Goal: Communication & Community: Participate in discussion

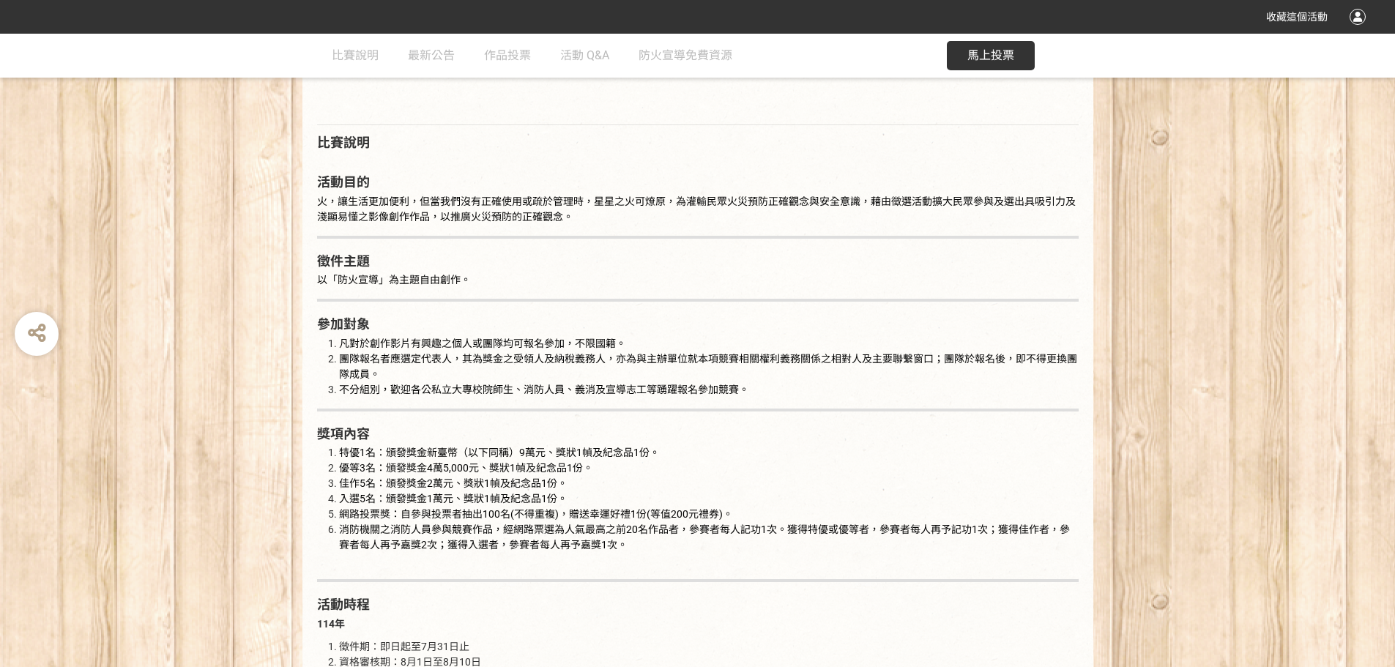
scroll to position [220, 0]
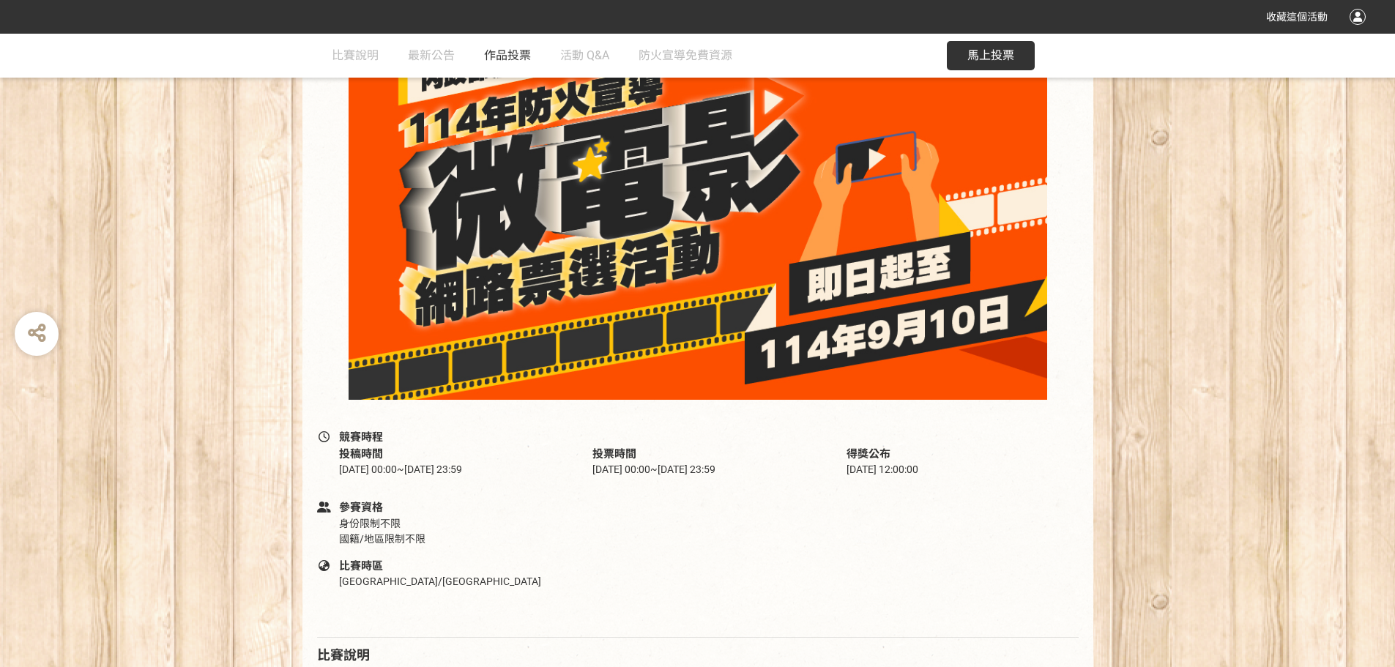
click at [492, 51] on span "作品投票" at bounding box center [507, 55] width 47 height 14
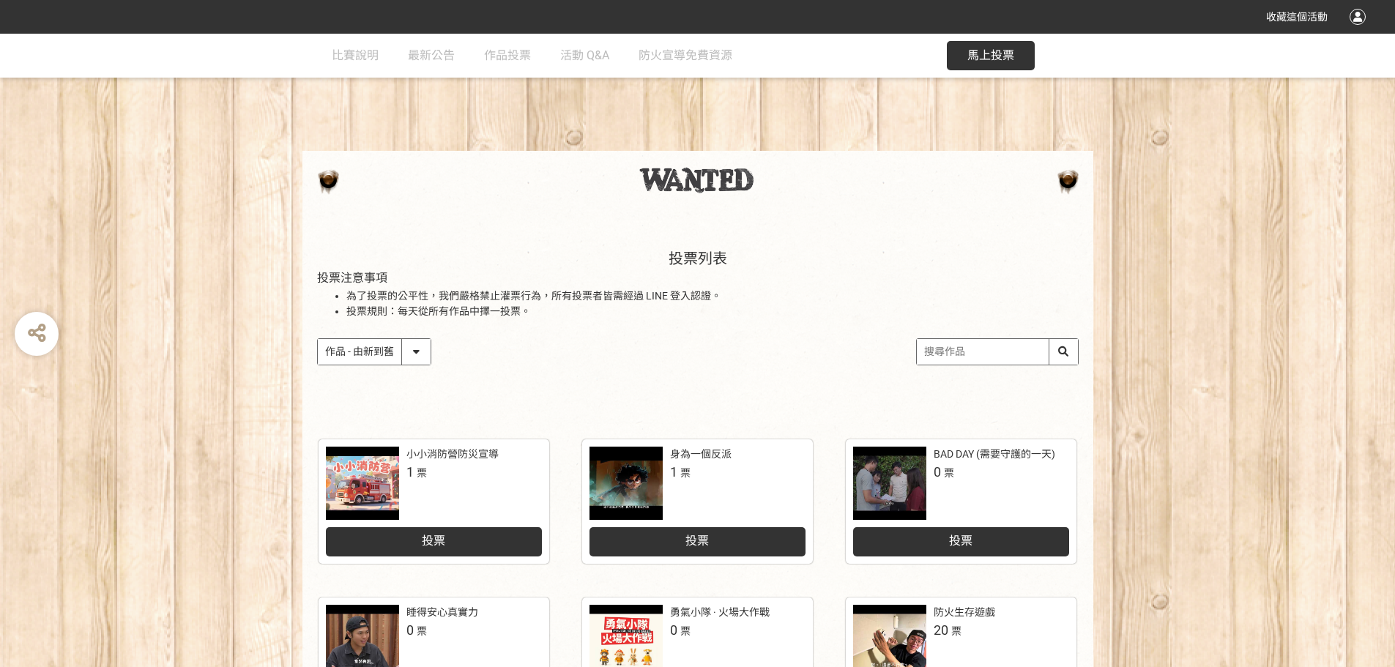
click at [779, 311] on li "投票規則：每天從所有作品中擇一投票。" at bounding box center [712, 311] width 732 height 15
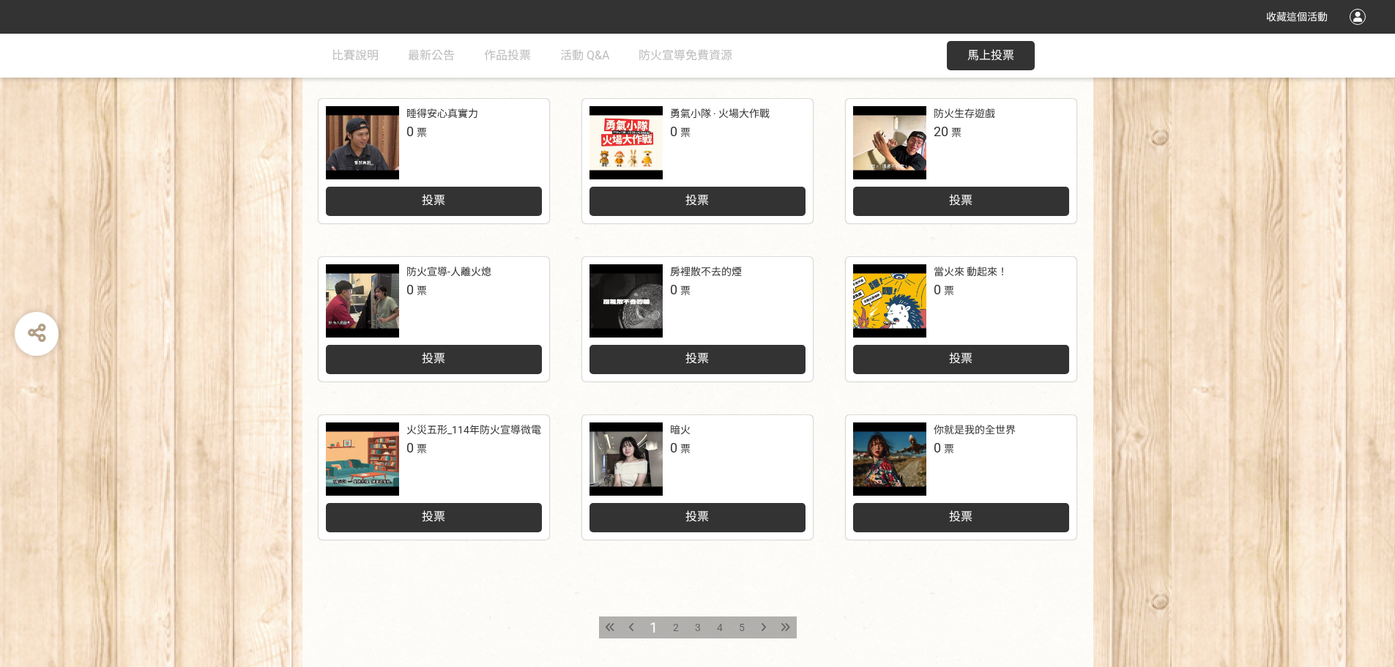
scroll to position [607, 0]
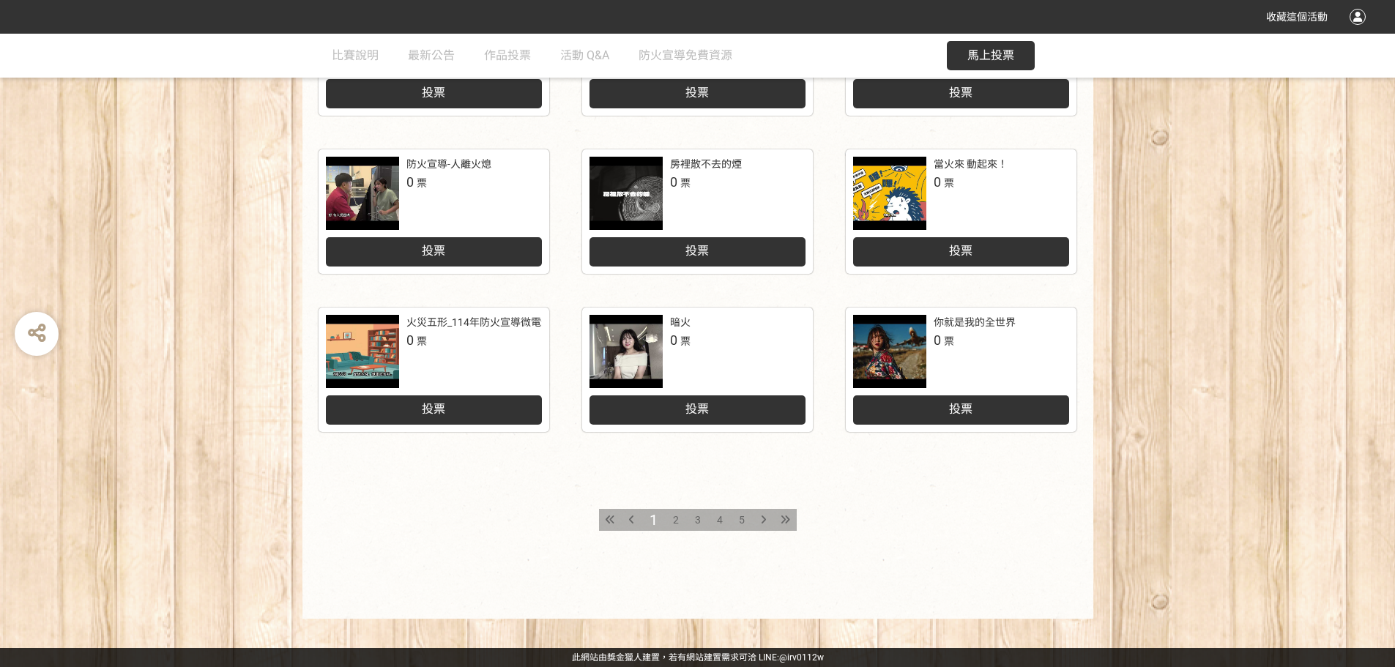
click at [689, 521] on div "3" at bounding box center [698, 520] width 22 height 22
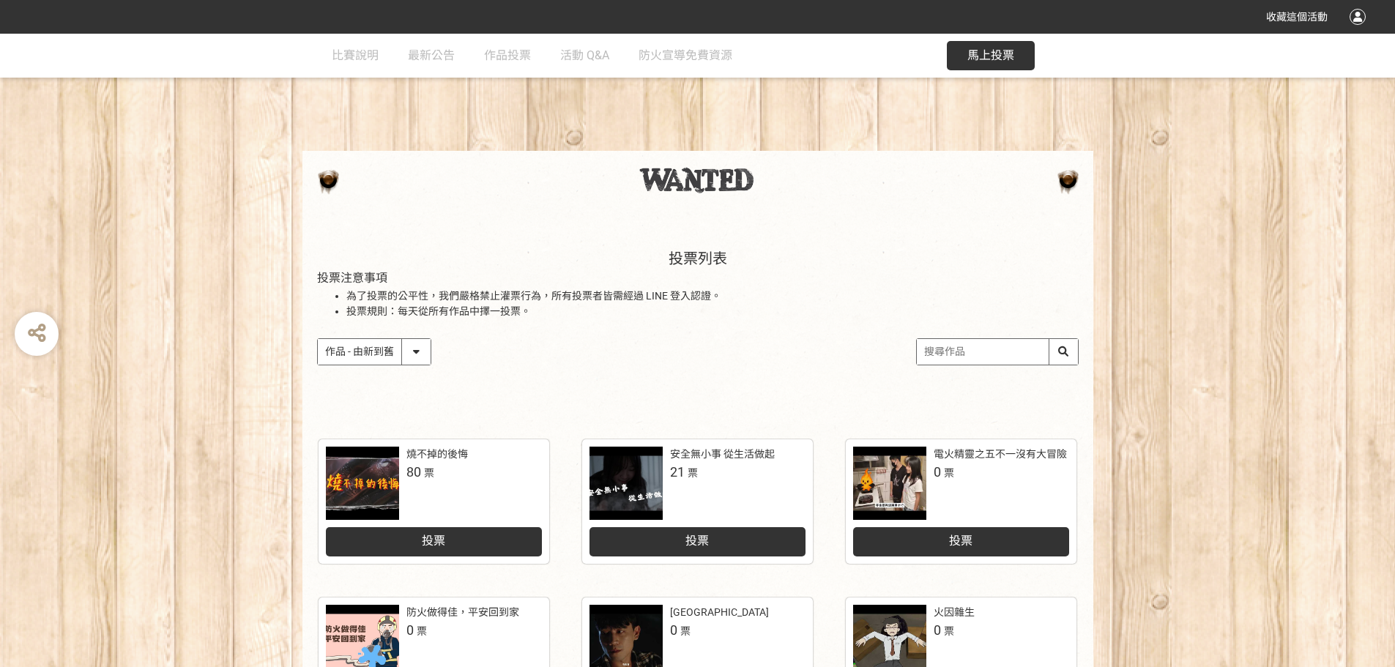
click at [708, 537] on span "投票" at bounding box center [697, 541] width 23 height 14
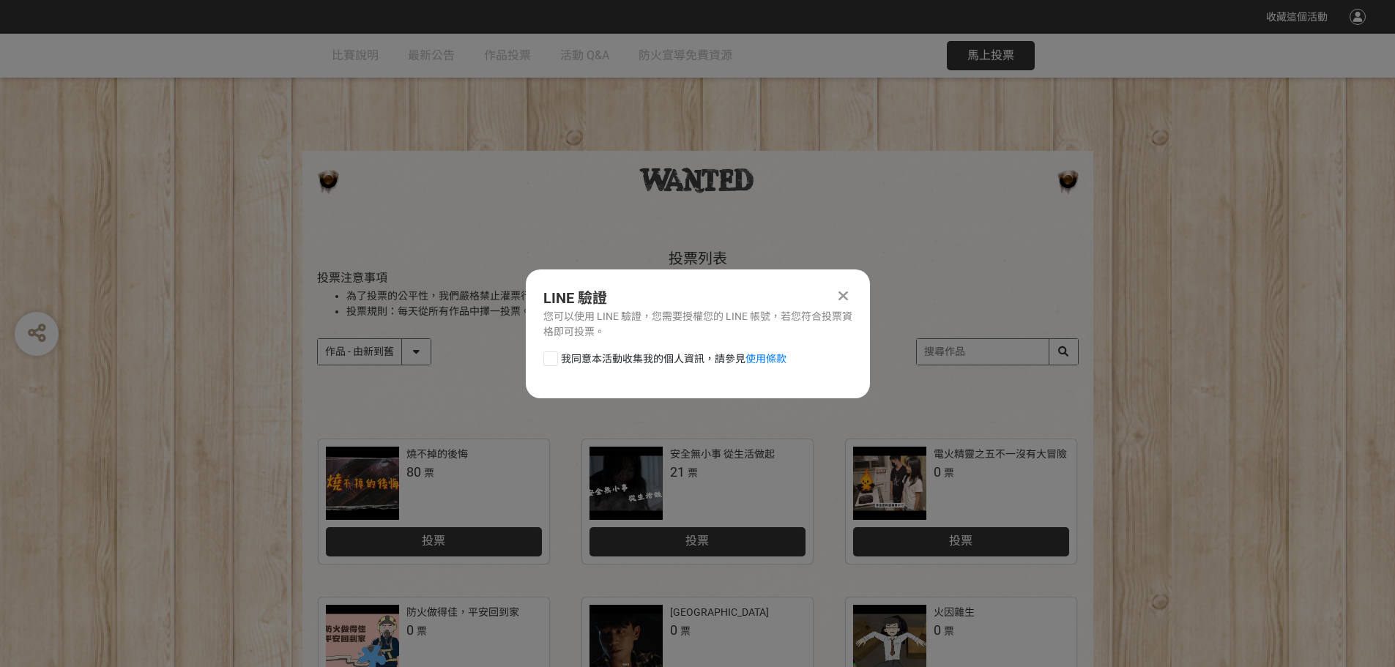
click at [552, 357] on div at bounding box center [551, 359] width 15 height 15
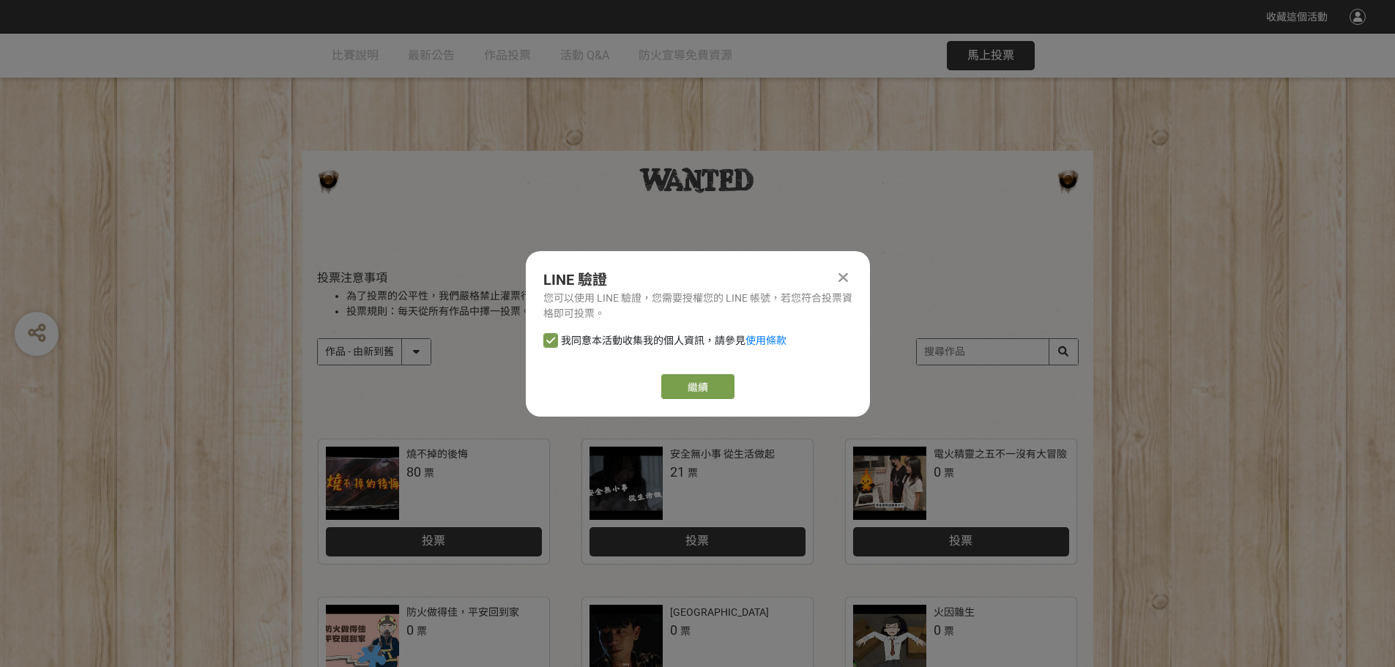
click at [551, 341] on icon at bounding box center [550, 340] width 9 height 10
checkbox input "false"
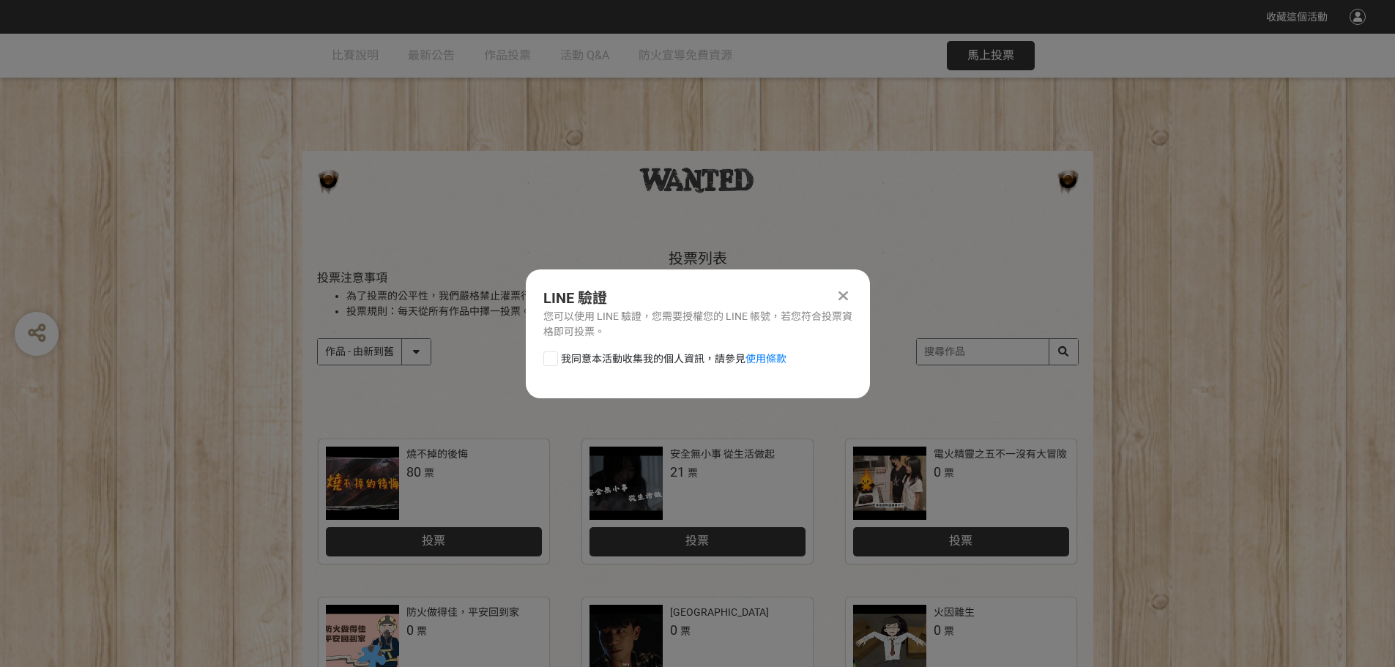
click at [858, 294] on div "LINE 驗證 您可以使用 LINE 驗證，您需要授權您的 LINE 帳號，若您符合投票資格即可投票。" at bounding box center [698, 313] width 344 height 53
click at [841, 297] on icon at bounding box center [844, 296] width 10 height 15
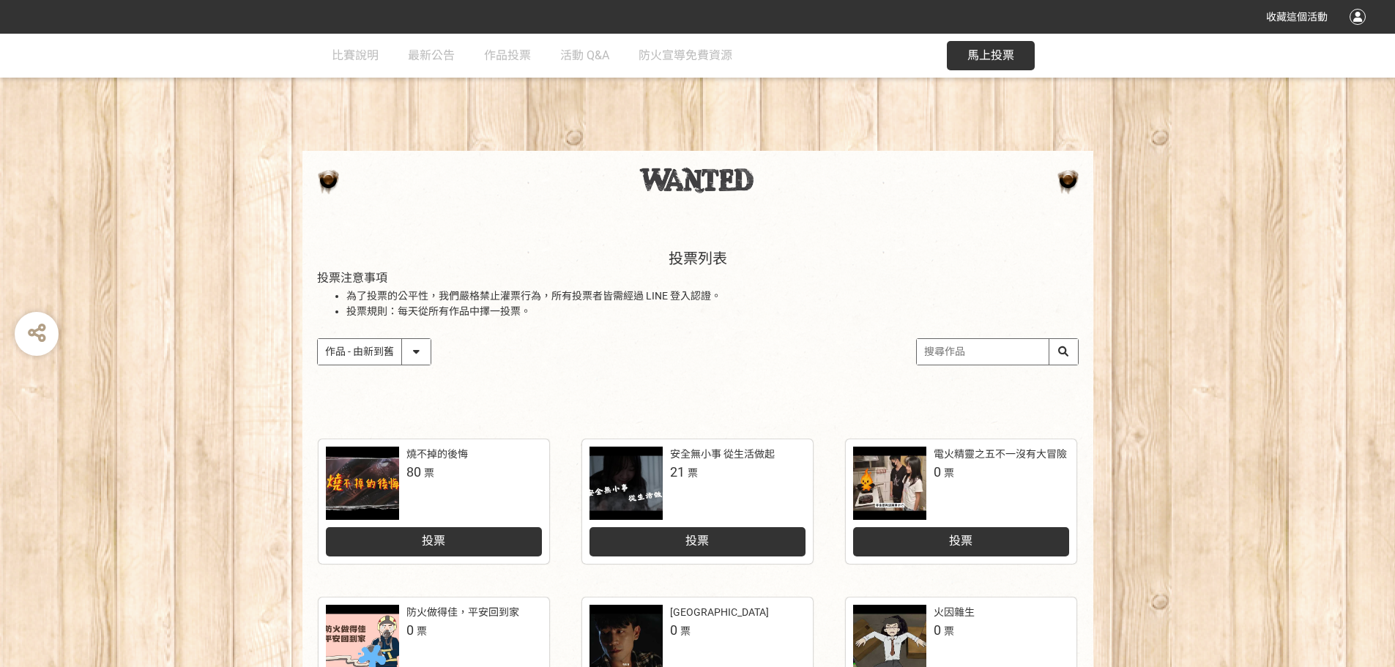
click at [699, 509] on div "安全無小事 從生活做起 21 票" at bounding box center [698, 483] width 216 height 73
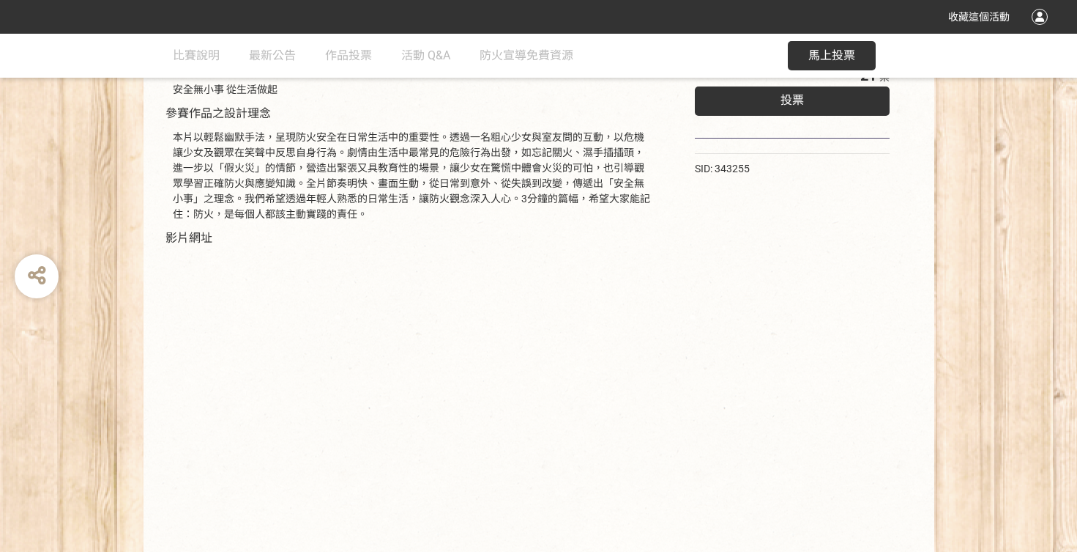
scroll to position [249, 0]
